Goal: Task Accomplishment & Management: Manage account settings

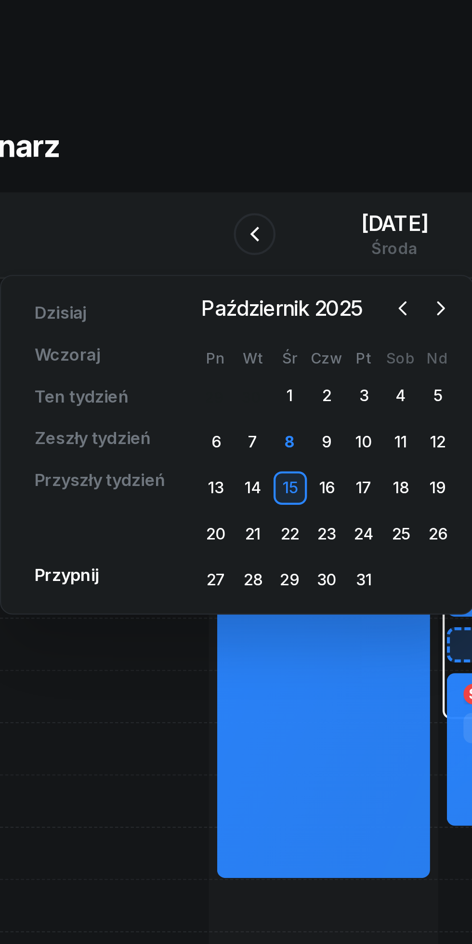
click at [205, 204] on div "9" at bounding box center [204, 203] width 15 height 15
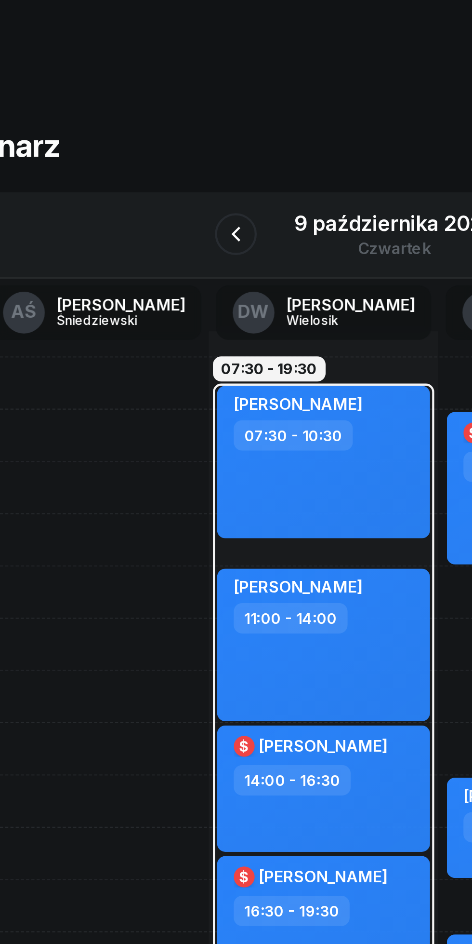
click at [230, 226] on div "[PERSON_NAME] 07:30 - 10:30" at bounding box center [203, 213] width 98 height 70
select select "07"
select select "30"
select select "10"
select select "30"
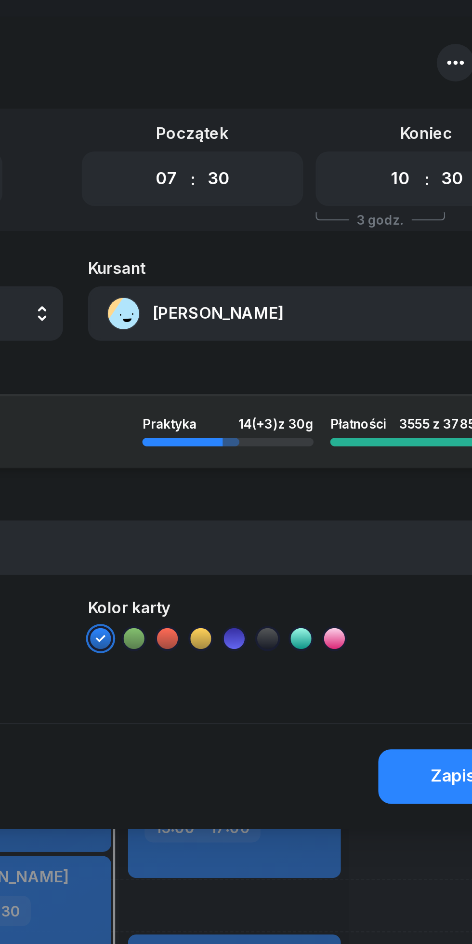
click at [289, 145] on button "[PERSON_NAME]" at bounding box center [345, 144] width 207 height 25
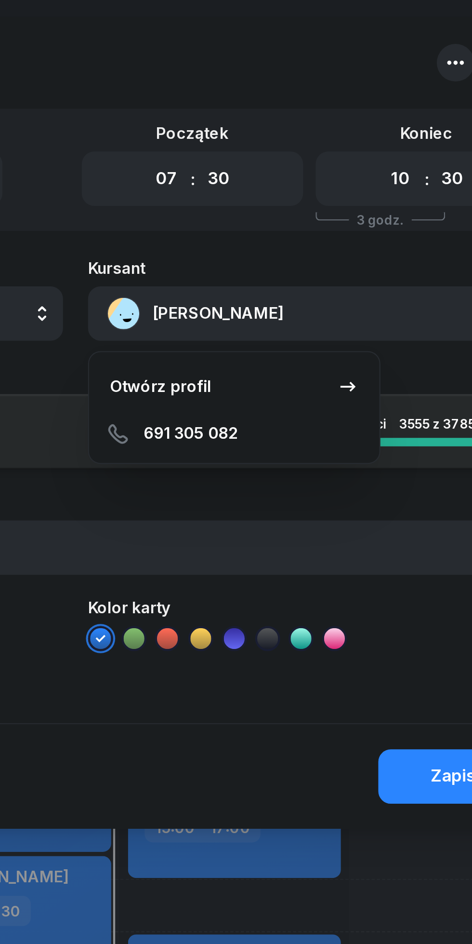
click at [269, 180] on div "Otwórz profil" at bounding box center [275, 178] width 47 height 13
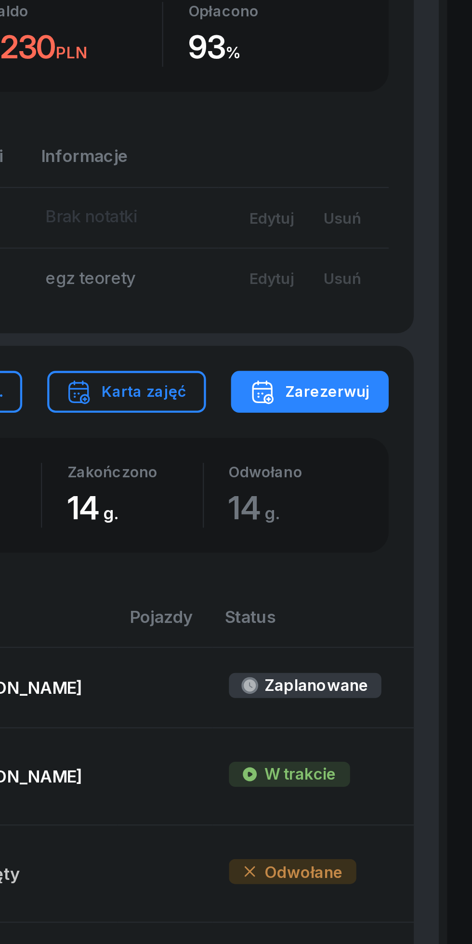
scroll to position [80, 0]
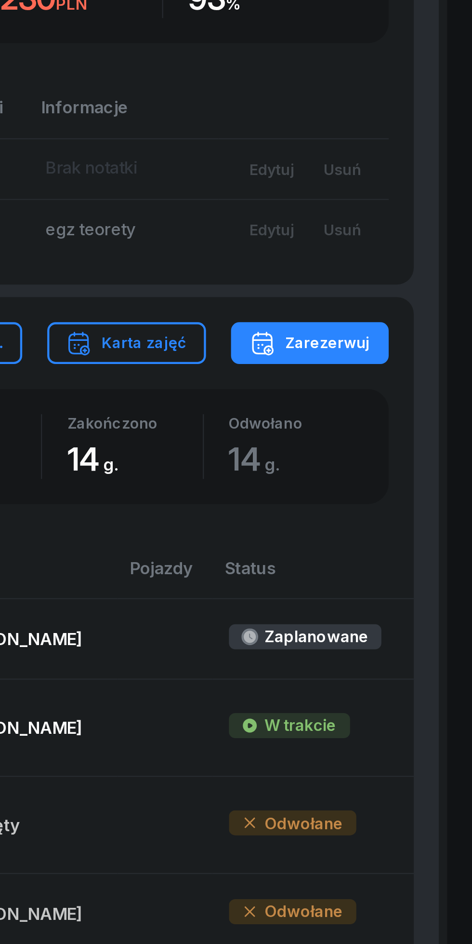
click at [377, 813] on div "W trakcie" at bounding box center [388, 814] width 56 height 12
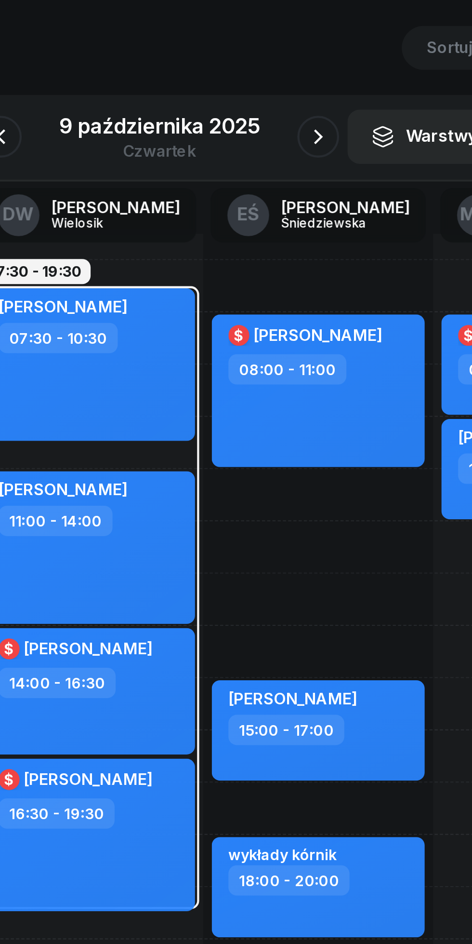
click at [170, 113] on button "button" at bounding box center [162, 107] width 19 height 19
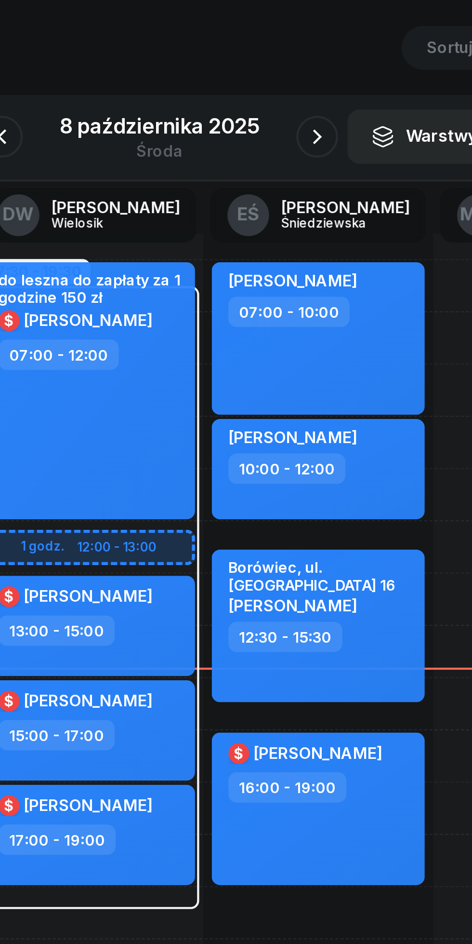
click at [339, 420] on div "$ [PERSON_NAME] 16:00 - 19:00" at bounding box center [309, 418] width 98 height 70
select select "16"
select select "19"
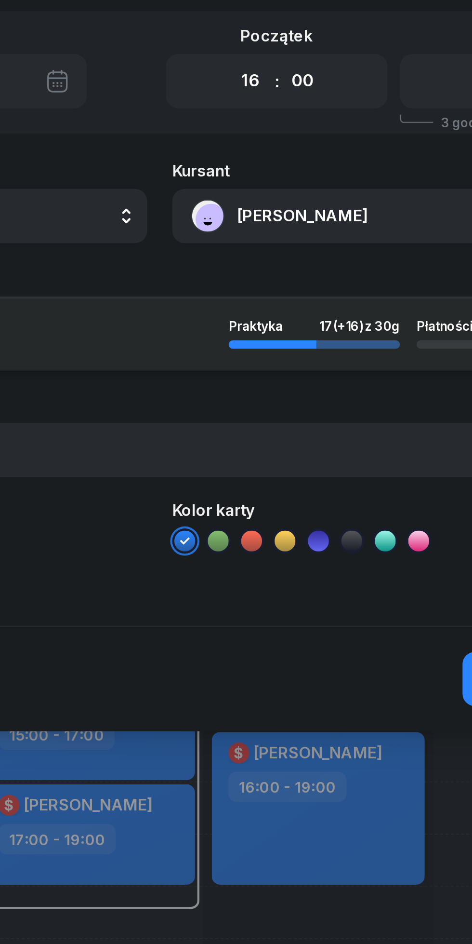
click at [301, 148] on button "[PERSON_NAME]" at bounding box center [345, 144] width 207 height 25
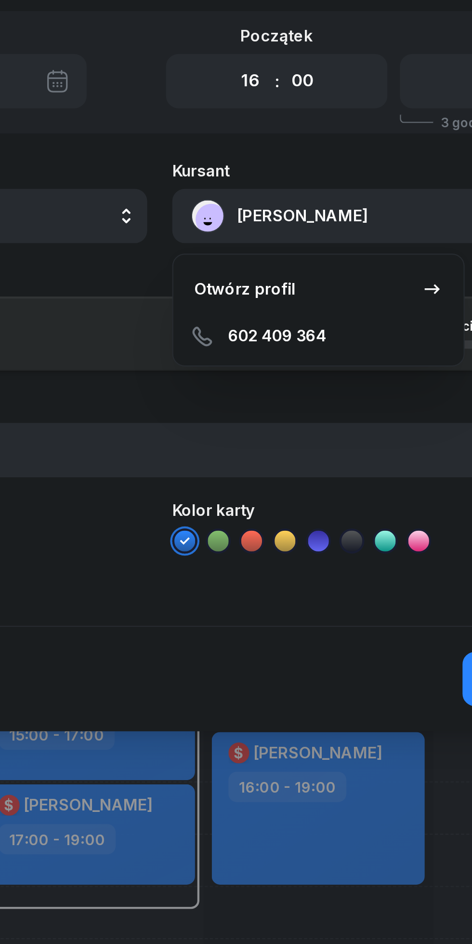
click at [274, 176] on div "Otwórz profil" at bounding box center [275, 178] width 47 height 13
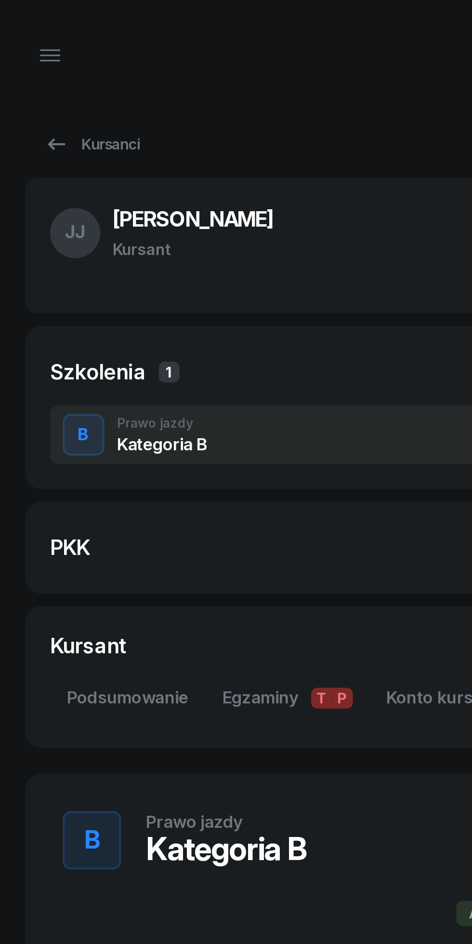
click at [29, 73] on link "Kursanci" at bounding box center [43, 66] width 62 height 19
click at [25, 67] on icon at bounding box center [26, 67] width 12 height 12
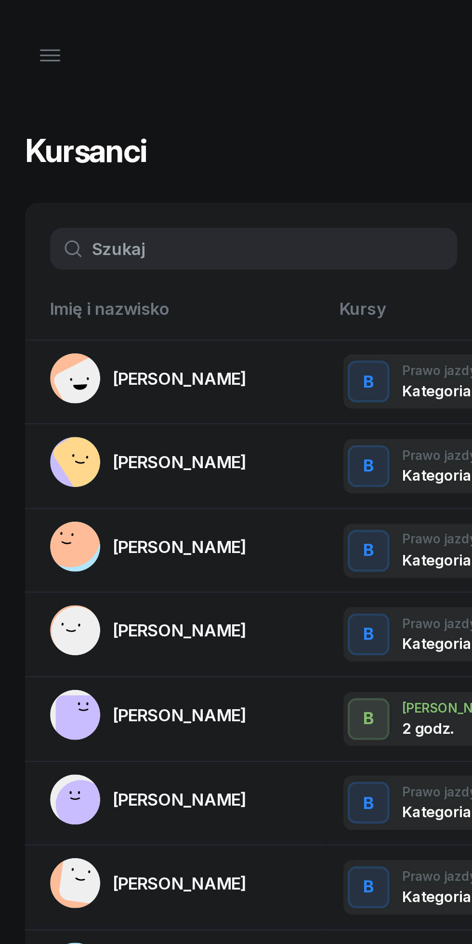
click at [22, 24] on icon "button" at bounding box center [23, 26] width 12 height 12
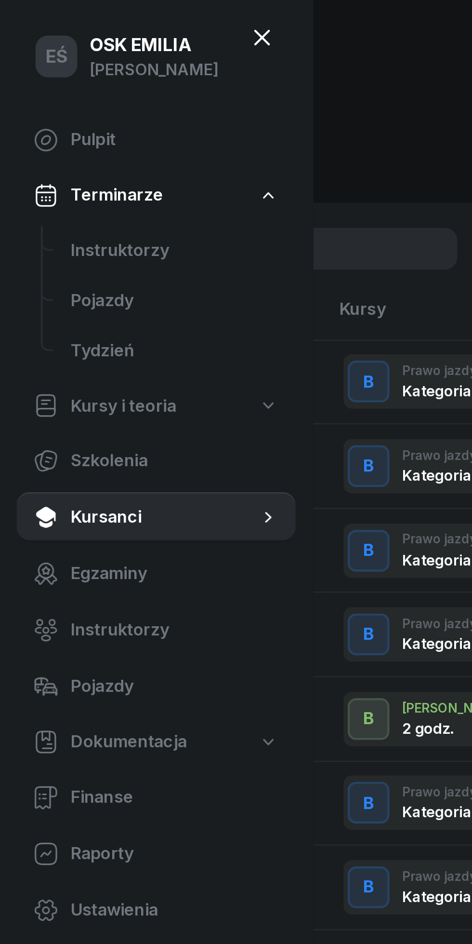
click at [44, 113] on span "Instruktorzy" at bounding box center [81, 115] width 96 height 13
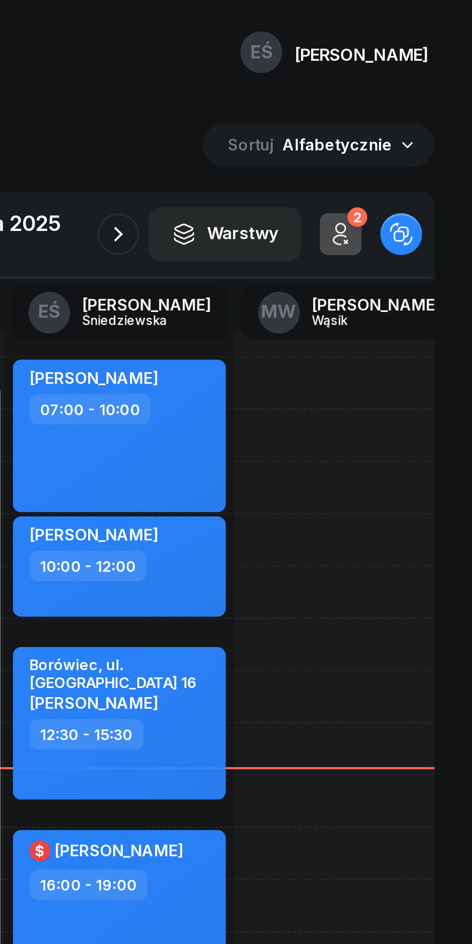
click at [308, 105] on icon "button" at bounding box center [309, 108] width 12 height 12
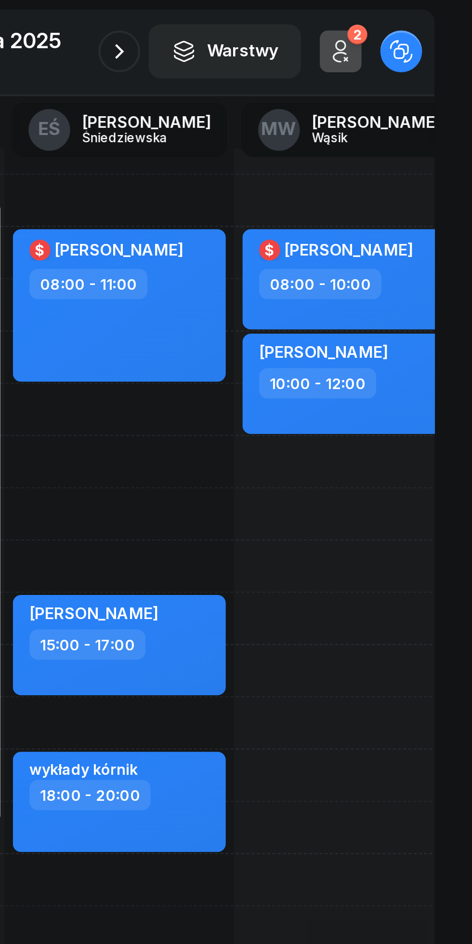
click at [312, 250] on div "$ [PERSON_NAME] 08:00 - 11:00" at bounding box center [309, 225] width 98 height 70
select select "08"
select select "11"
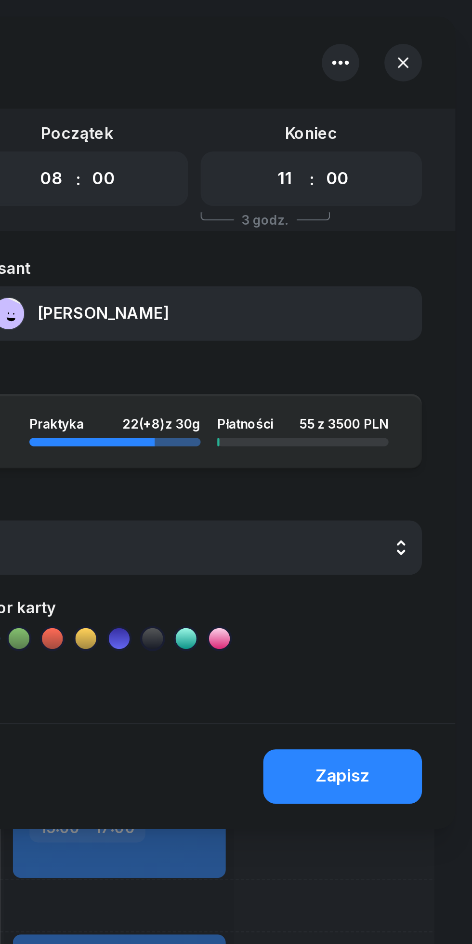
click at [272, 83] on select "00 01 02 03 04 05 06 07 08 09 10 11 12 13 14 15 16 17 18 19 20 21 22 23" at bounding box center [278, 82] width 18 height 20
select select "10"
click at [269, 72] on select "00 01 02 03 04 05 06 07 08 09 10 11 12 13 14 15 16 17 18 19 20 21 22 23" at bounding box center [278, 82] width 18 height 20
click at [384, 80] on select "00 01 02 03 04 05 06 07 08 09 10 11 12 13 14 15 16 17 18 19 20 21 22 23" at bounding box center [386, 82] width 18 height 20
select select "13"
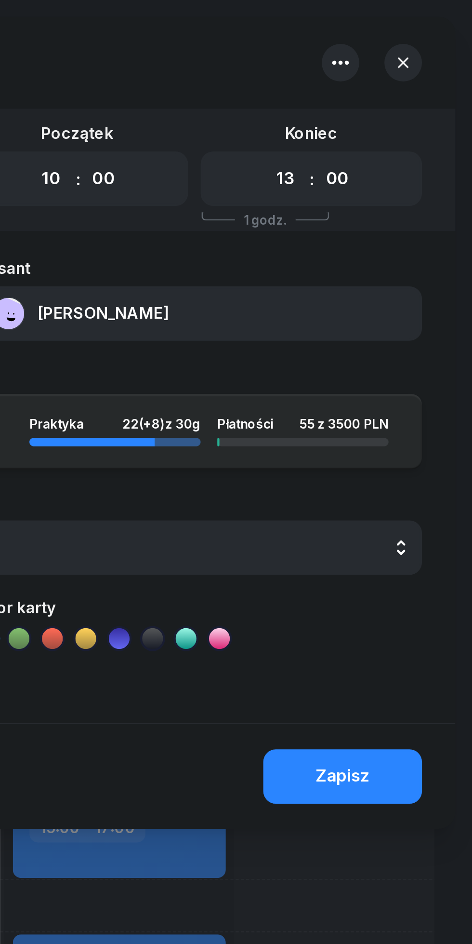
click at [377, 72] on select "00 01 02 03 04 05 06 07 08 09 10 11 12 13 14 15 16 17 18 19 20 21 22 23" at bounding box center [386, 82] width 18 height 20
click at [412, 357] on div "Zapisz" at bounding box center [412, 358] width 25 height 13
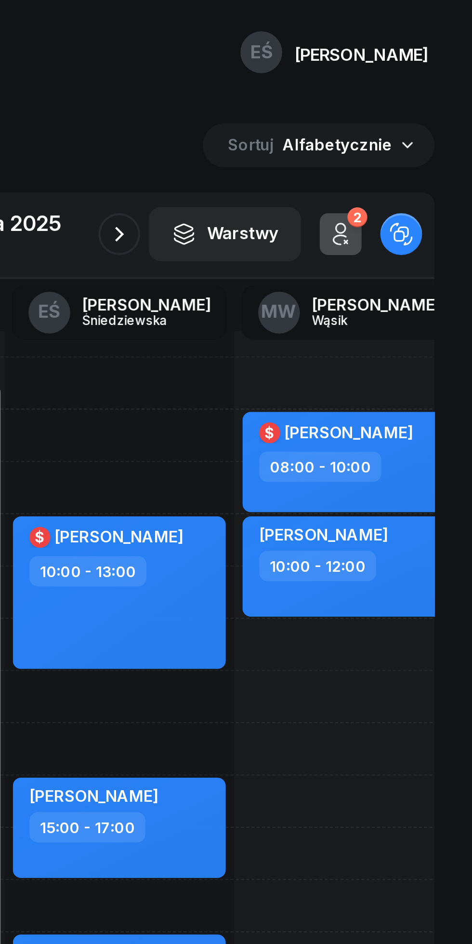
click at [426, 196] on span "[PERSON_NAME]" at bounding box center [415, 199] width 59 height 9
select select "08"
select select "10"
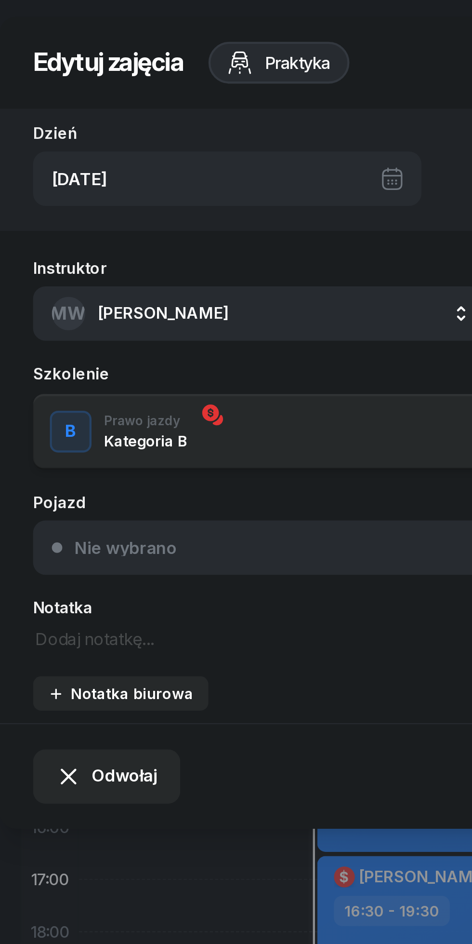
click at [82, 143] on span "[PERSON_NAME]" at bounding box center [83, 144] width 60 height 9
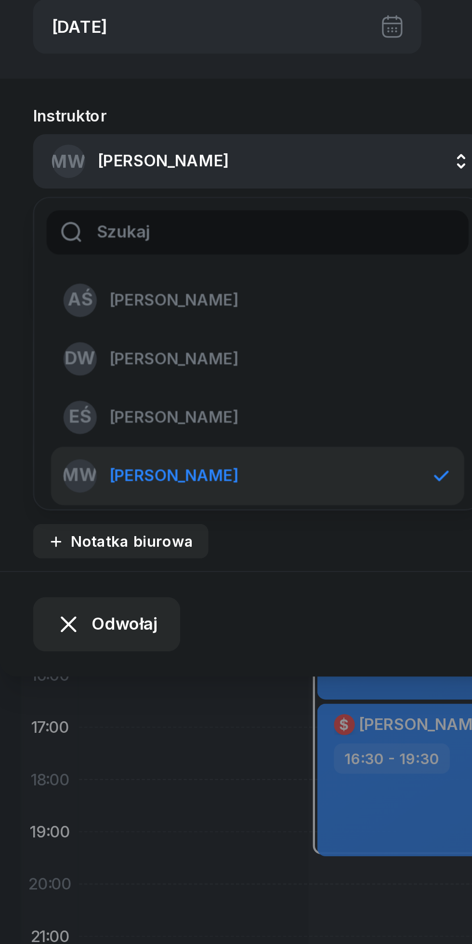
click at [67, 266] on span "[PERSON_NAME]" at bounding box center [87, 262] width 59 height 13
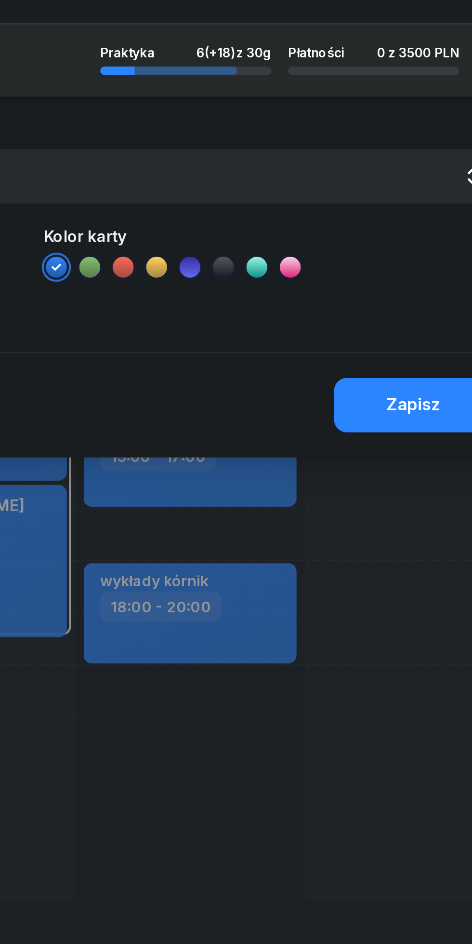
click at [408, 351] on button "Zapisz" at bounding box center [412, 358] width 73 height 25
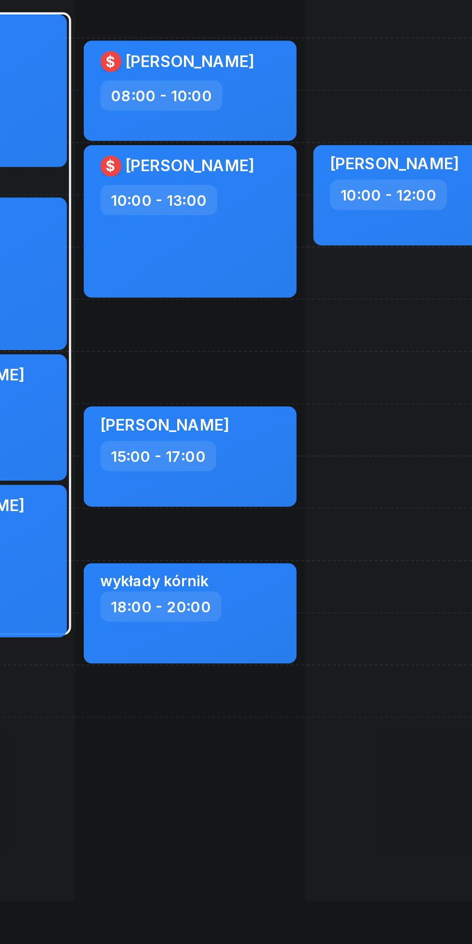
click at [397, 273] on div "[PERSON_NAME] 10:00 - 12:00" at bounding box center [415, 261] width 98 height 46
select select "10"
select select "12"
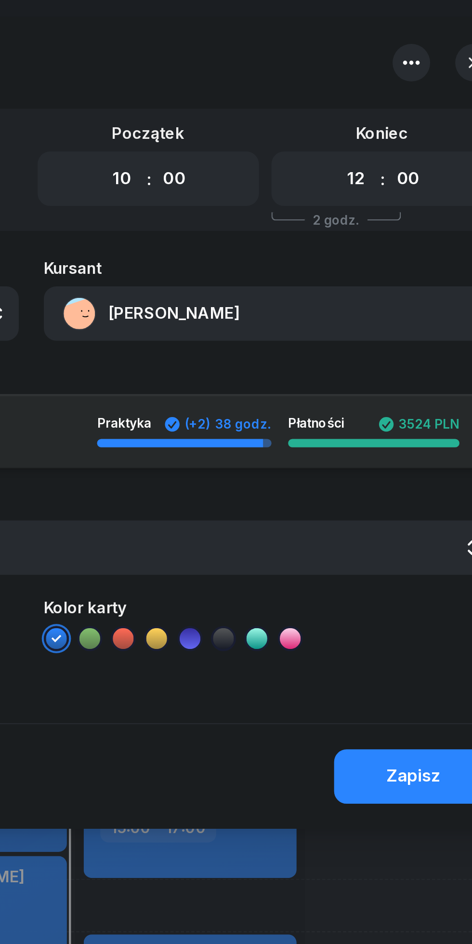
click at [273, 84] on select "00 01 02 03 04 05 06 07 08 09 10 11 12 13 14 15 16 17 18 19 20 21 22 23" at bounding box center [278, 82] width 18 height 20
select select "13"
click at [269, 72] on select "00 01 02 03 04 05 06 07 08 09 10 11 12 13 14 15 16 17 18 19 20 21 22 23" at bounding box center [278, 82] width 18 height 20
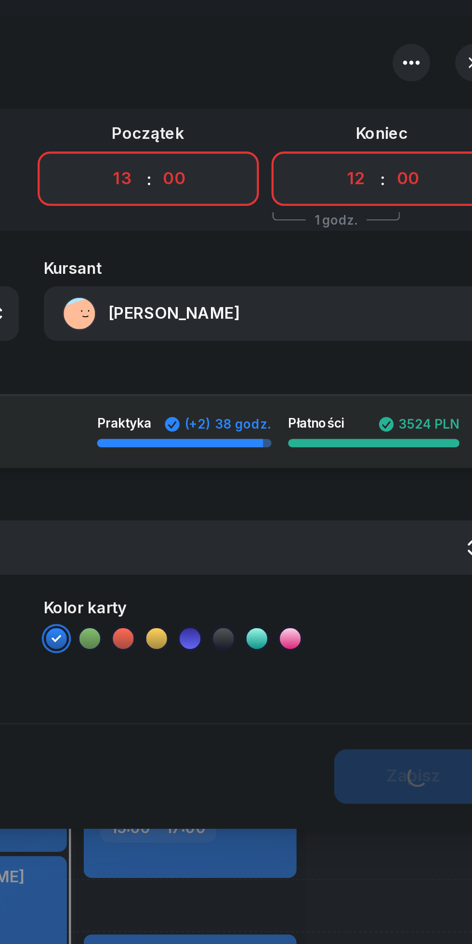
click at [384, 81] on select "00 01 02 03 04 05 06 07 08 09 10 11 12 13 14 15 16 17 18 19 20 21 22 23" at bounding box center [386, 82] width 18 height 20
select select "15"
click at [377, 72] on select "00 01 02 03 04 05 06 07 08 09 10 11 12 13 14 15 16 17 18 19 20 21 22 23" at bounding box center [386, 82] width 18 height 20
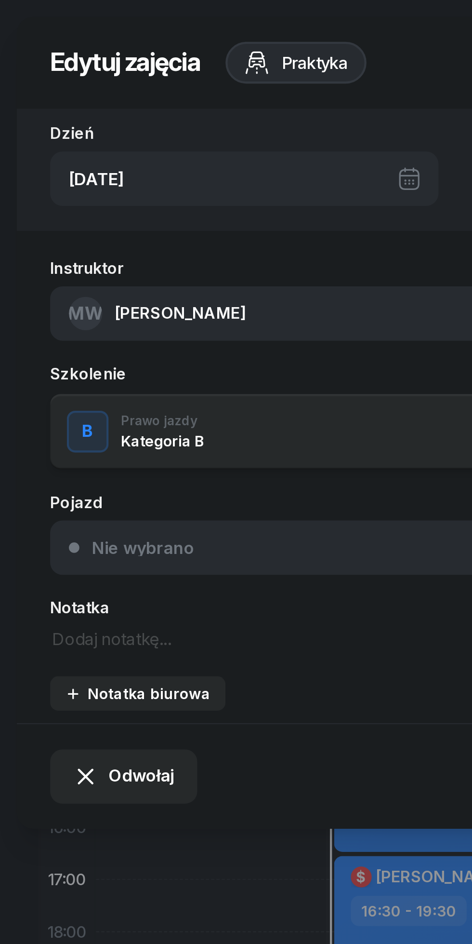
click at [73, 148] on span "[PERSON_NAME]" at bounding box center [83, 144] width 60 height 9
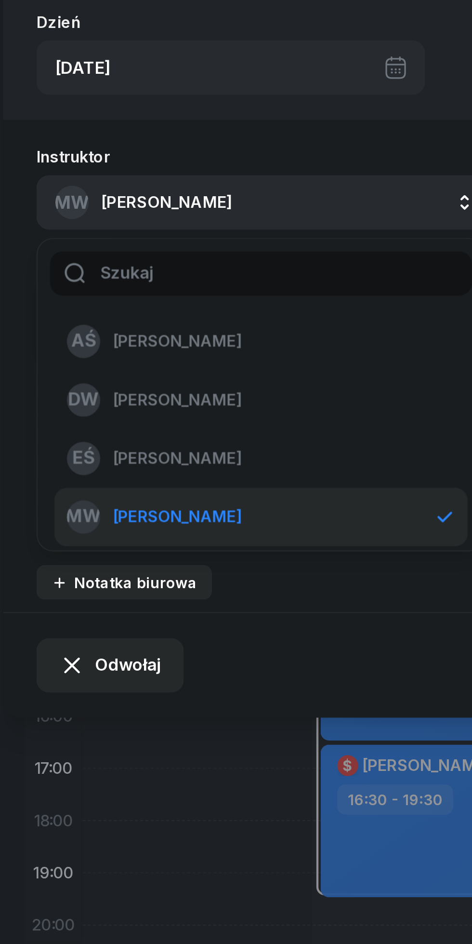
click at [59, 279] on li "MW [PERSON_NAME]" at bounding box center [126, 289] width 191 height 27
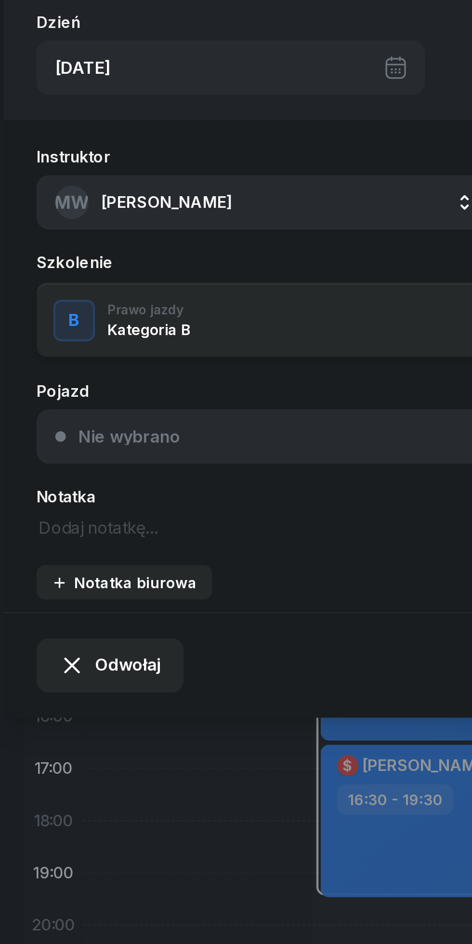
click at [72, 143] on span "[PERSON_NAME]" at bounding box center [83, 144] width 60 height 9
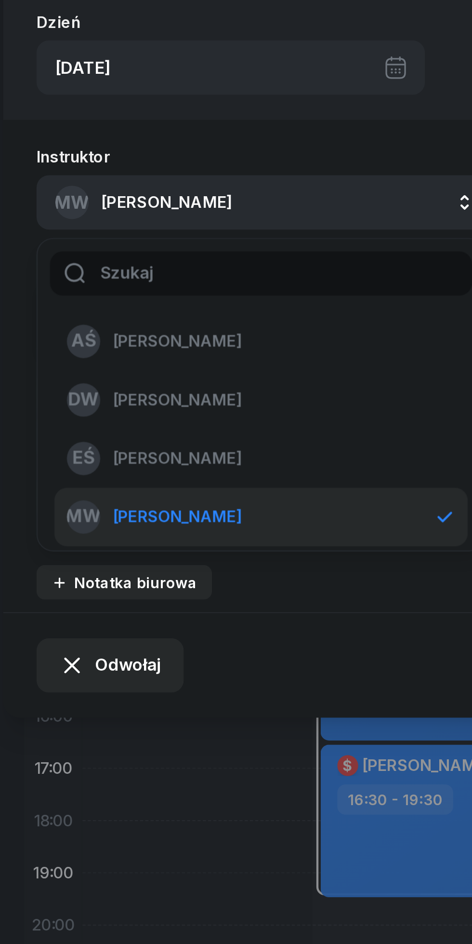
click at [69, 262] on span "[PERSON_NAME]" at bounding box center [87, 262] width 59 height 13
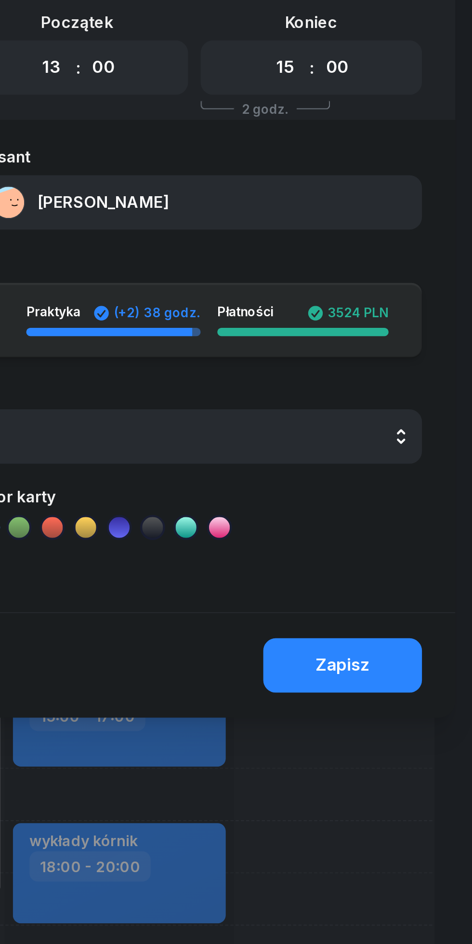
click at [412, 362] on div "Zapisz" at bounding box center [412, 358] width 25 height 13
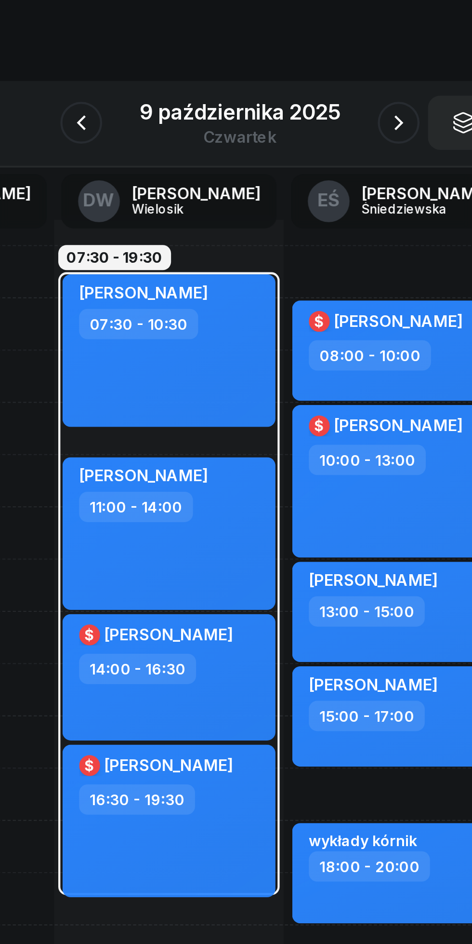
click at [235, 223] on div "[PERSON_NAME] 07:30 - 10:30" at bounding box center [203, 213] width 98 height 70
select select "07"
select select "30"
select select "10"
select select "30"
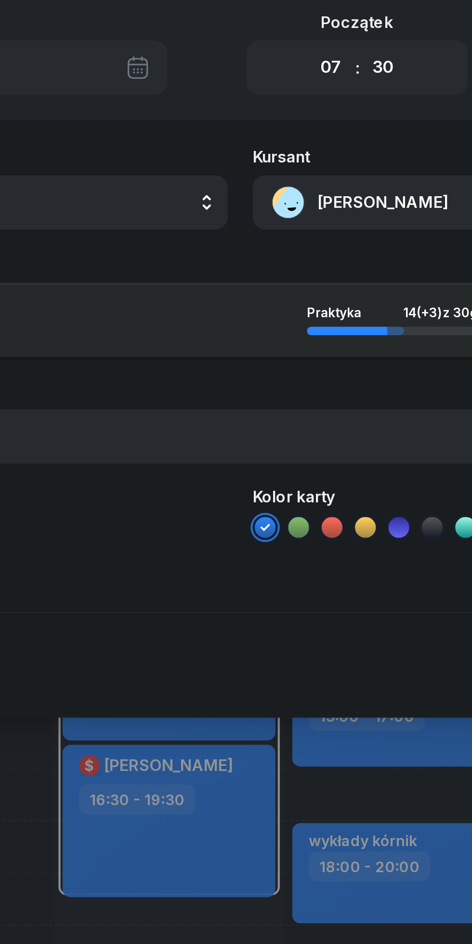
click at [284, 144] on button "[PERSON_NAME]" at bounding box center [345, 144] width 207 height 25
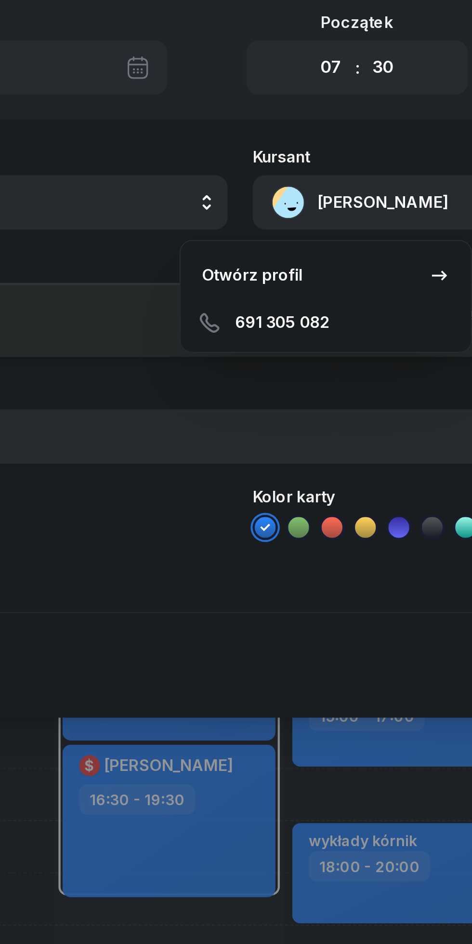
click at [236, 177] on div "Otwórz profil" at bounding box center [241, 178] width 47 height 13
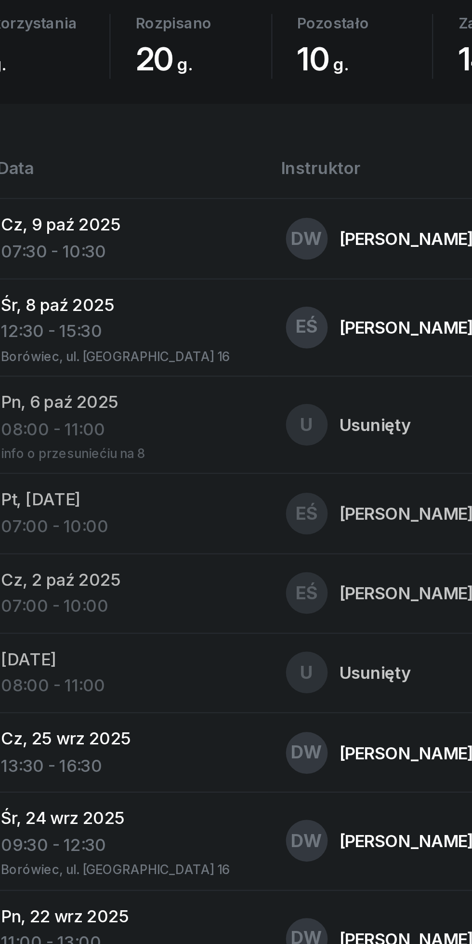
scroll to position [509, 0]
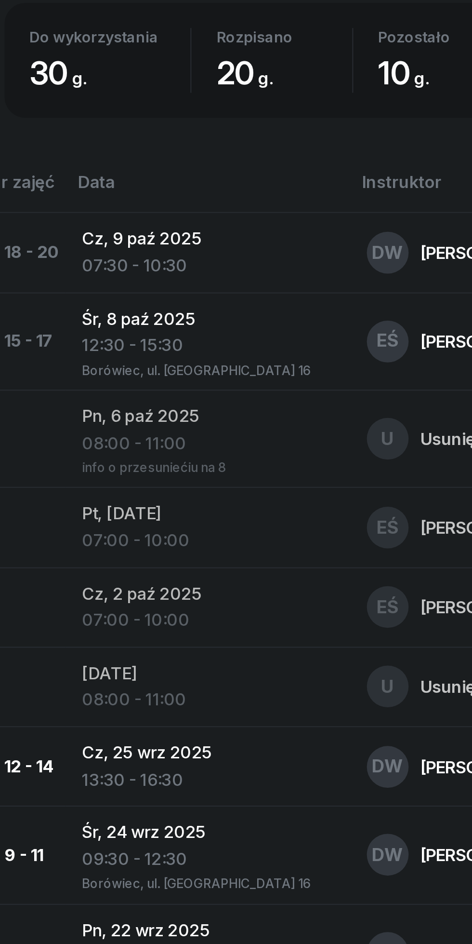
click at [206, 385] on div "EŚ [PERSON_NAME]" at bounding box center [253, 385] width 95 height 19
click at [97, 385] on div "12:30 - 15:30" at bounding box center [132, 387] width 116 height 13
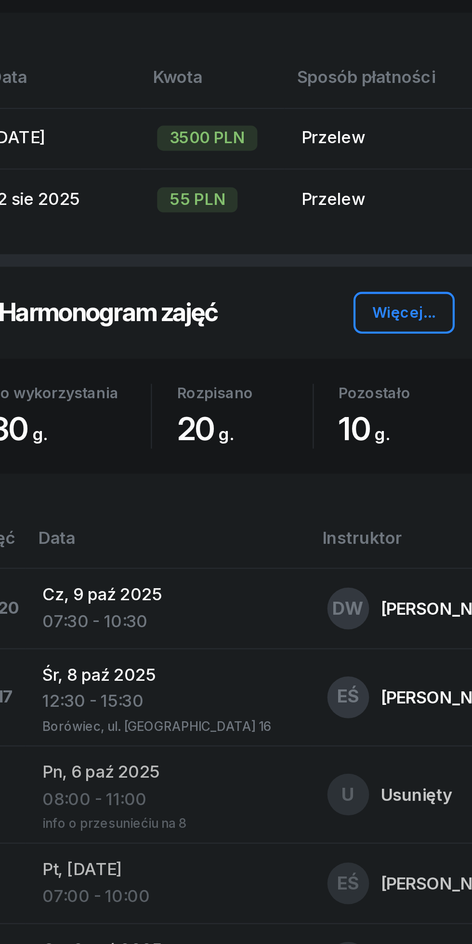
scroll to position [122, 0]
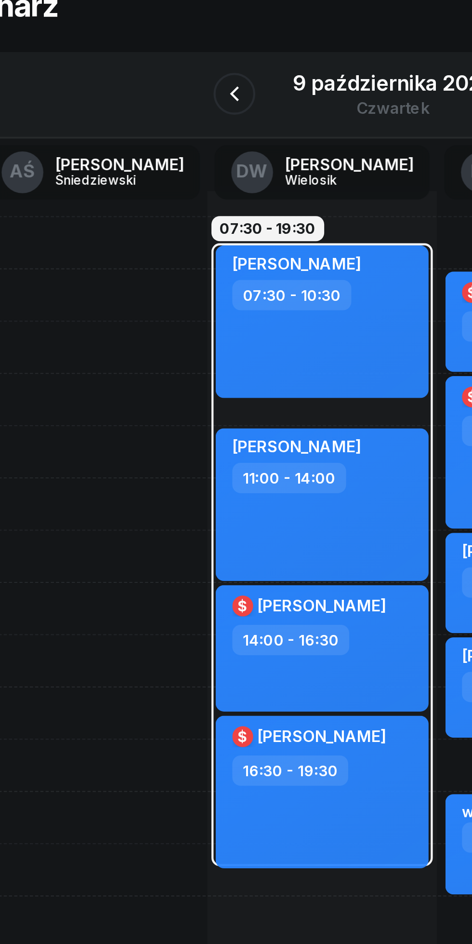
click at [186, 222] on div "[PERSON_NAME] 07:30 - 10:30" at bounding box center [203, 213] width 98 height 70
select select "07"
select select "30"
select select "10"
select select "30"
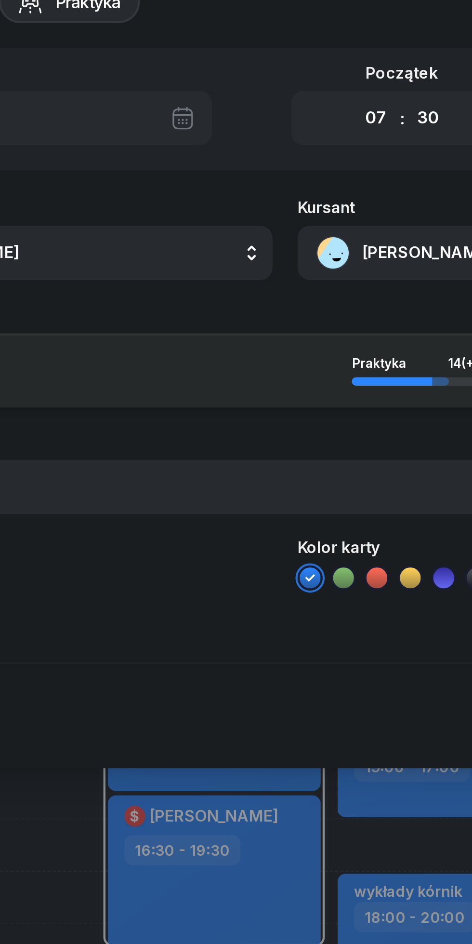
click at [287, 142] on button "[PERSON_NAME]" at bounding box center [345, 144] width 207 height 25
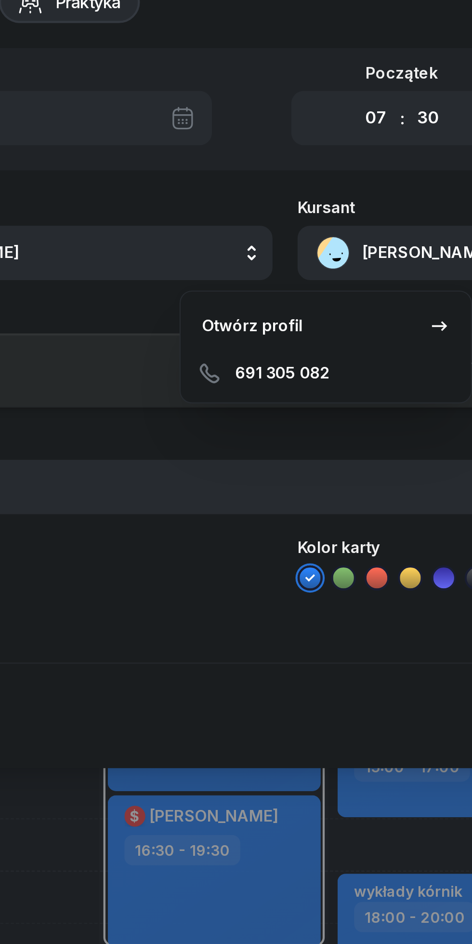
click at [216, 172] on link "Otwórz profil" at bounding box center [255, 178] width 126 height 24
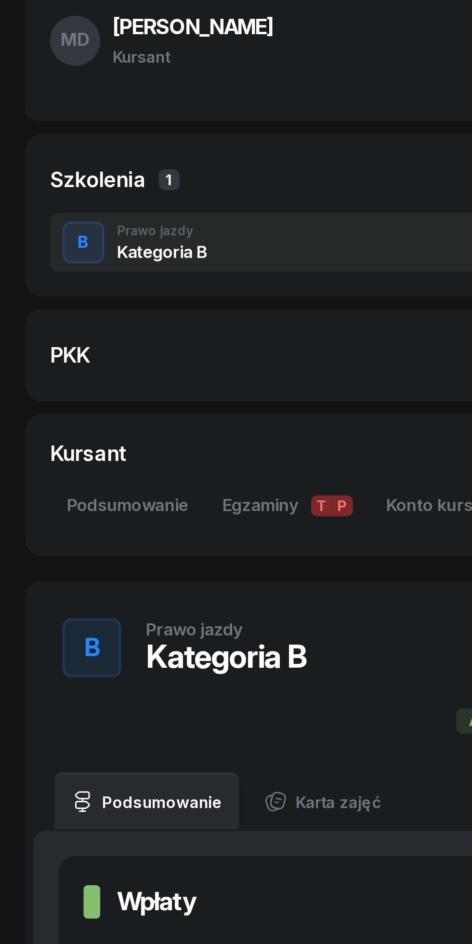
scroll to position [88, 0]
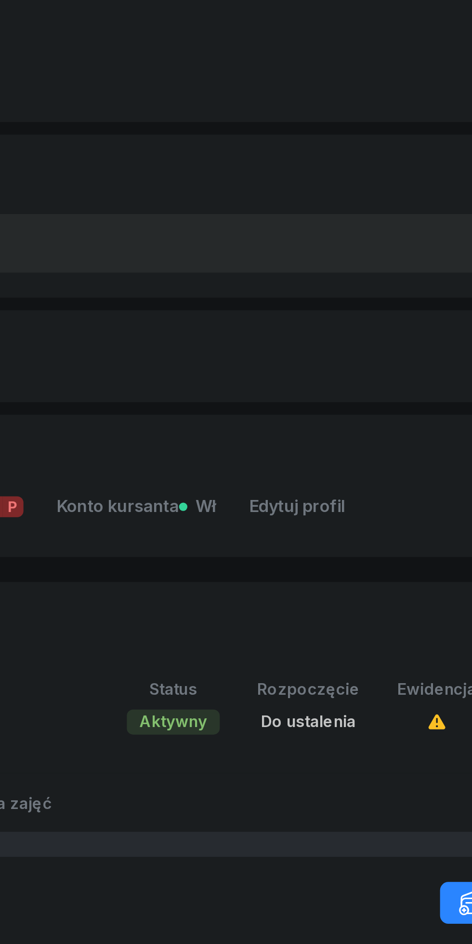
click at [292, 225] on link "Edytuj profil" at bounding box center [289, 233] width 60 height 23
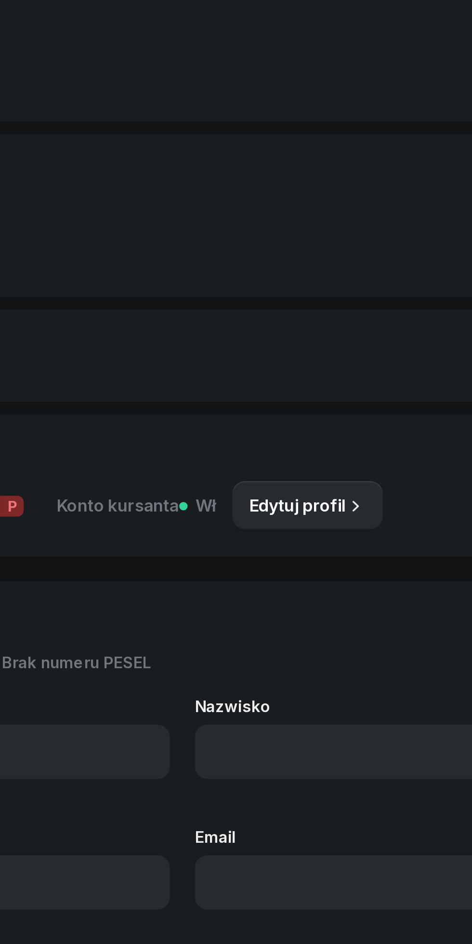
type input "[PERSON_NAME]"
type input "691305082"
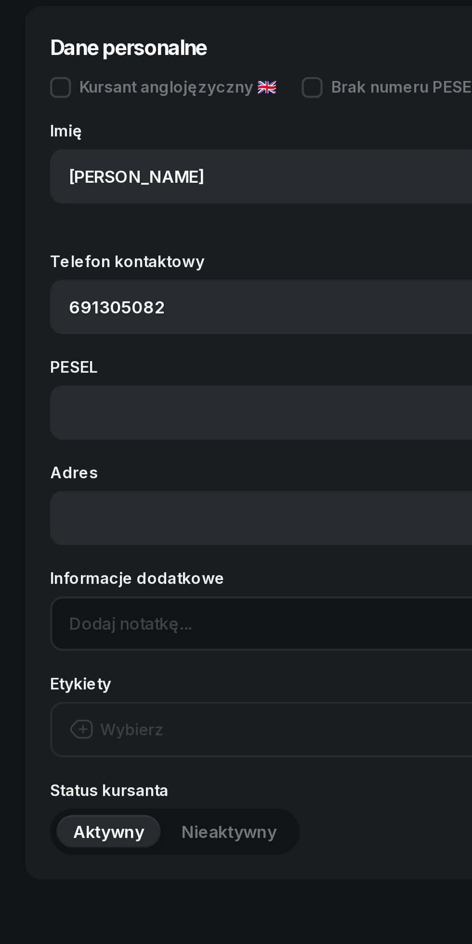
click at [72, 637] on input at bounding box center [236, 641] width 426 height 25
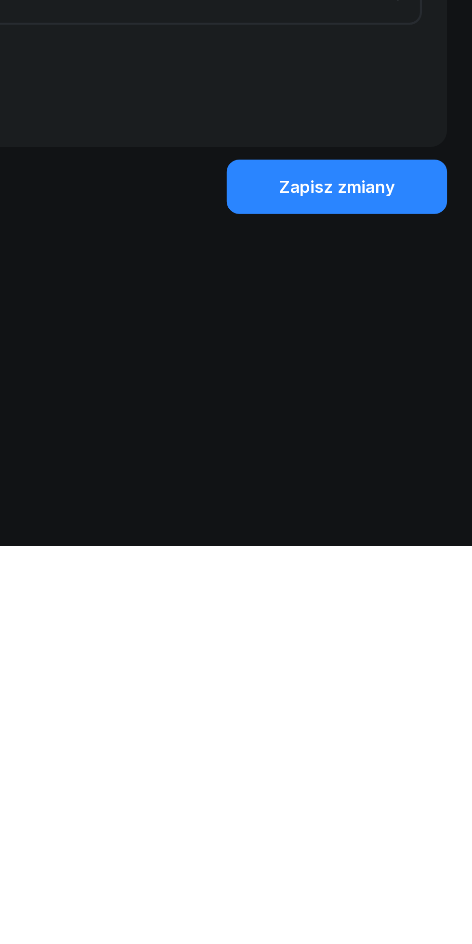
type input "Poćwiczyć parkowanie równoległe."
click at [399, 781] on div "Zapisz zmiany" at bounding box center [409, 778] width 53 height 13
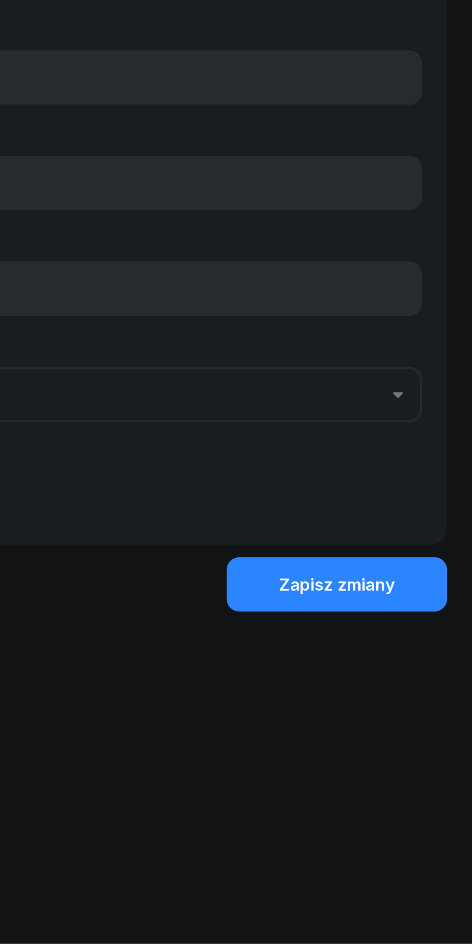
click at [400, 776] on div "Zapisz zmiany" at bounding box center [409, 778] width 53 height 13
click at [394, 779] on div "Zapisz zmiany" at bounding box center [409, 778] width 53 height 13
click at [400, 773] on div "Zapisz zmiany" at bounding box center [409, 778] width 53 height 13
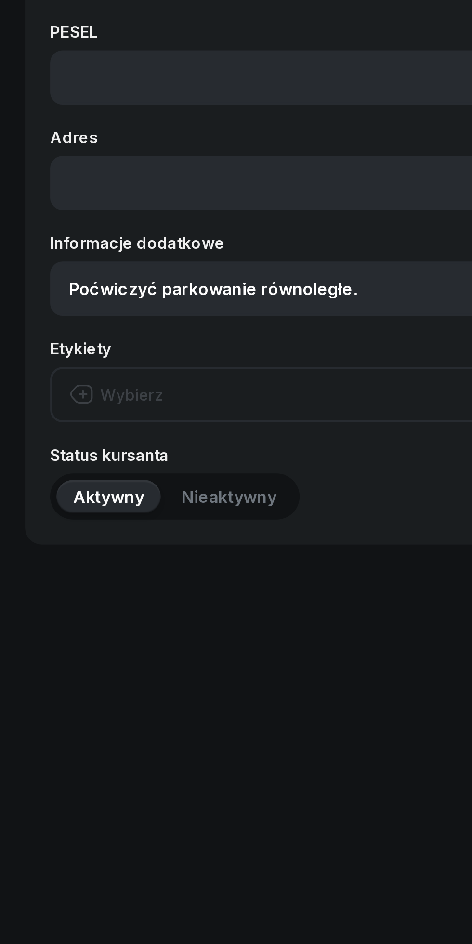
click at [148, 866] on html "EŚ [PERSON_NAME] EŚ OSK [PERSON_NAME] Pulpit Terminarze Instruktorzy Pojazdy Ty…" at bounding box center [236, 433] width 472 height 866
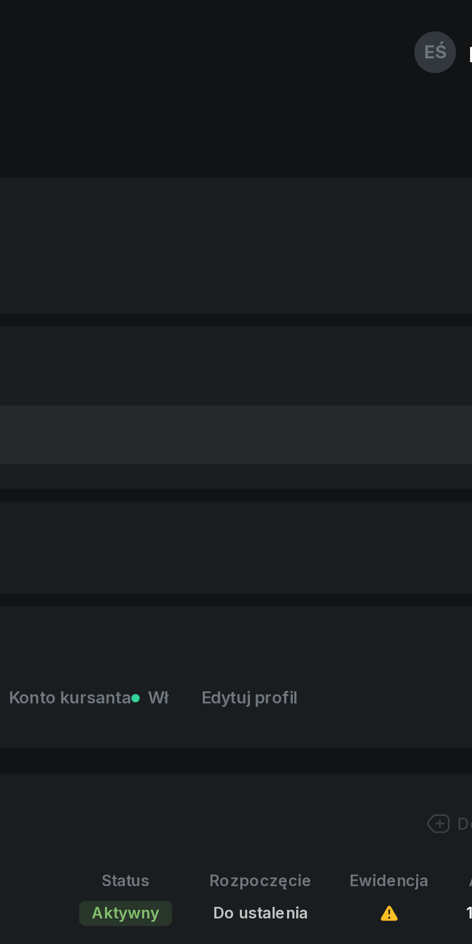
click at [294, 322] on span "Edytuj profil" at bounding box center [289, 322] width 44 height 13
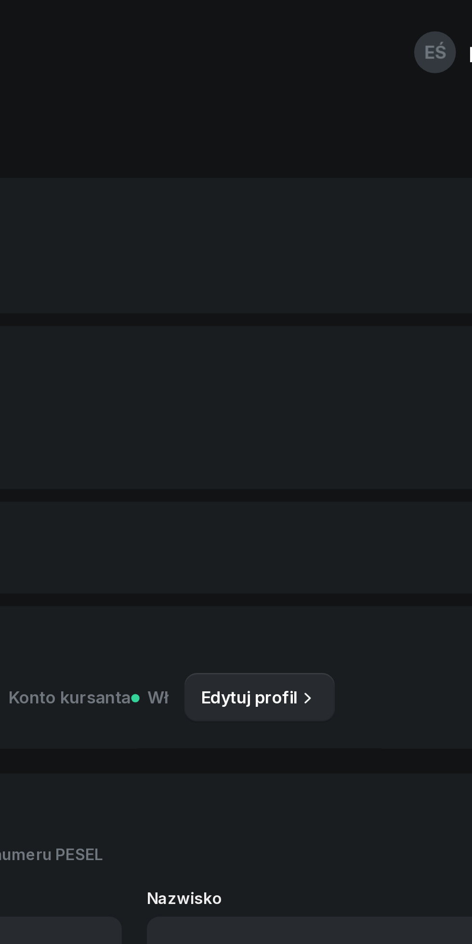
type input "[PERSON_NAME]"
type input "691305082"
type input "Poćwiczyć parkowanie równoległe."
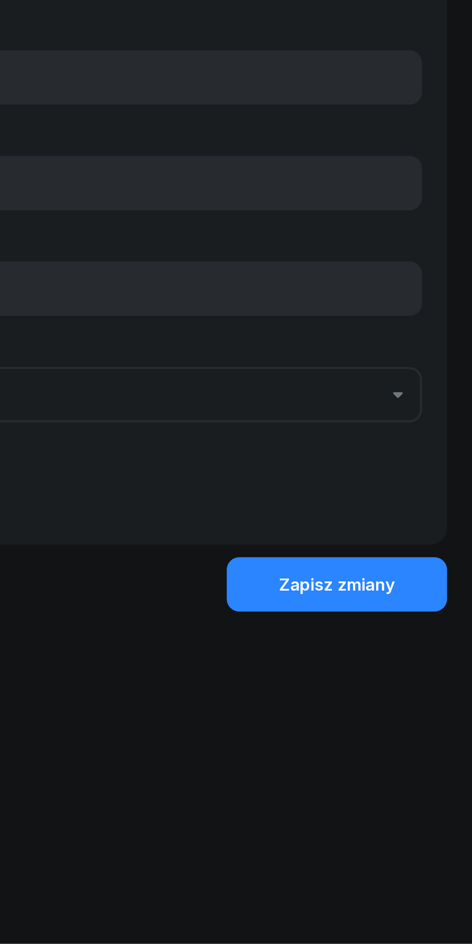
click at [405, 776] on div "Zapisz zmiany" at bounding box center [409, 778] width 53 height 13
